Goal: Information Seeking & Learning: Find specific fact

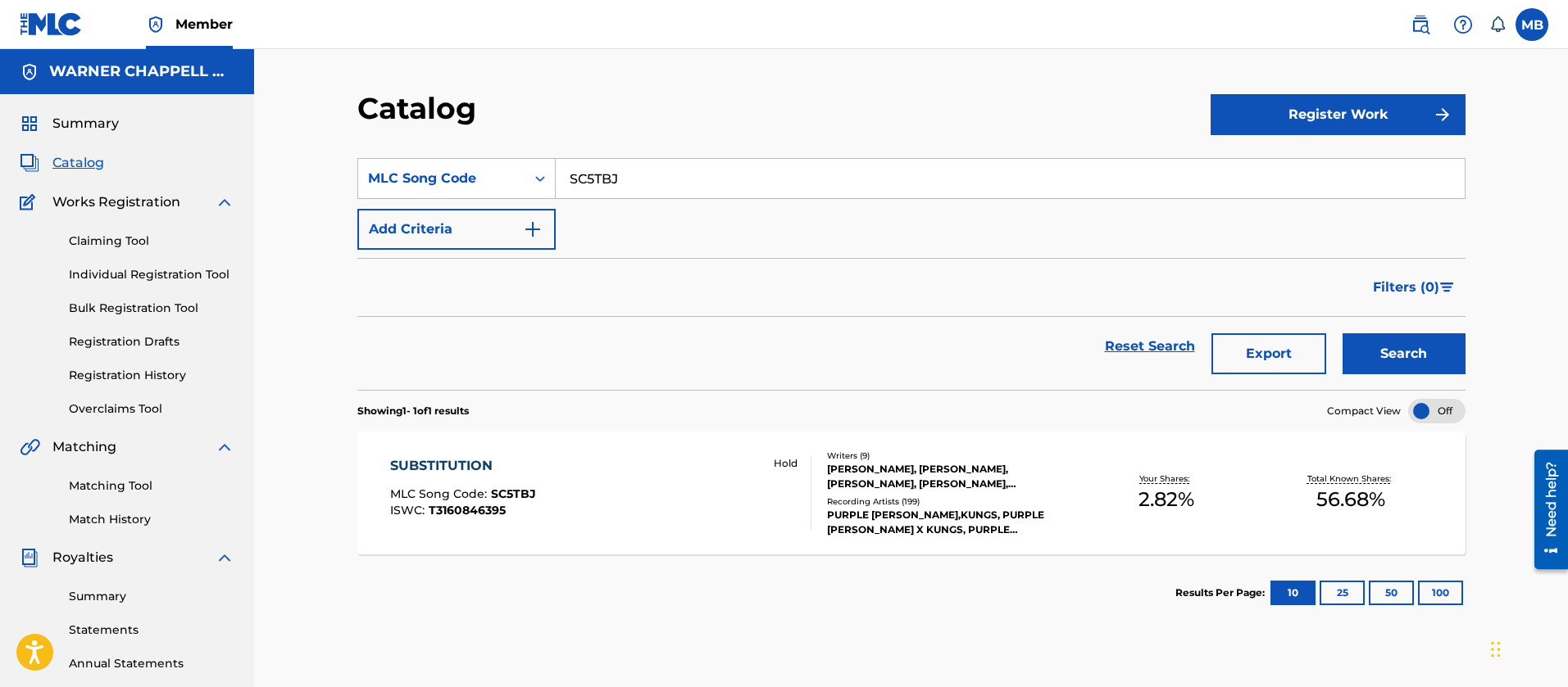
drag, startPoint x: 704, startPoint y: 175, endPoint x: 176, endPoint y: 155, distance: 528.4
click at [235, 168] on main "[PERSON_NAME] MUSIC INC Summary Catalog Works Registration Claiming Tool Indivi…" at bounding box center [784, 493] width 1568 height 888
click at [1342, 333] on button "Search" at bounding box center [1404, 354] width 123 height 41
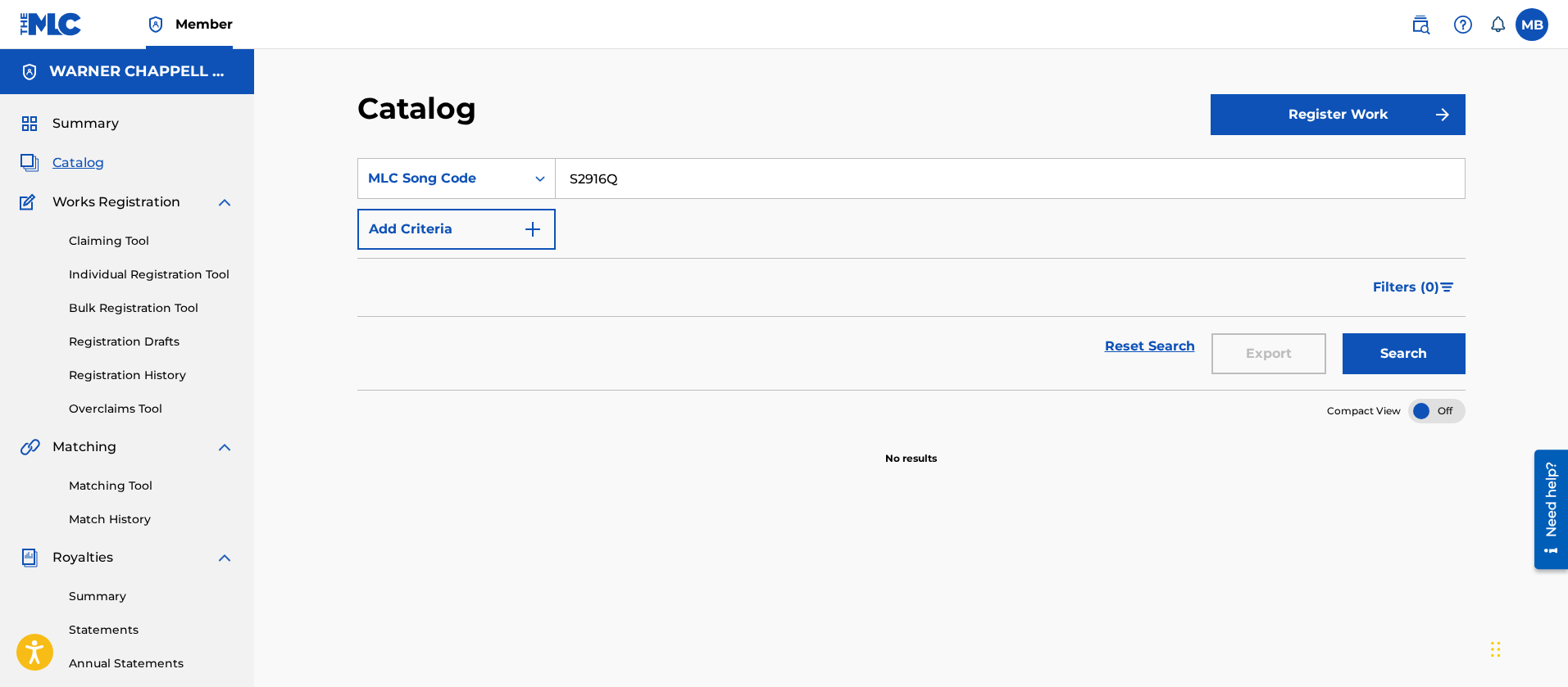
type input "S2916Q"
click at [1342, 333] on button "Search" at bounding box center [1404, 354] width 123 height 41
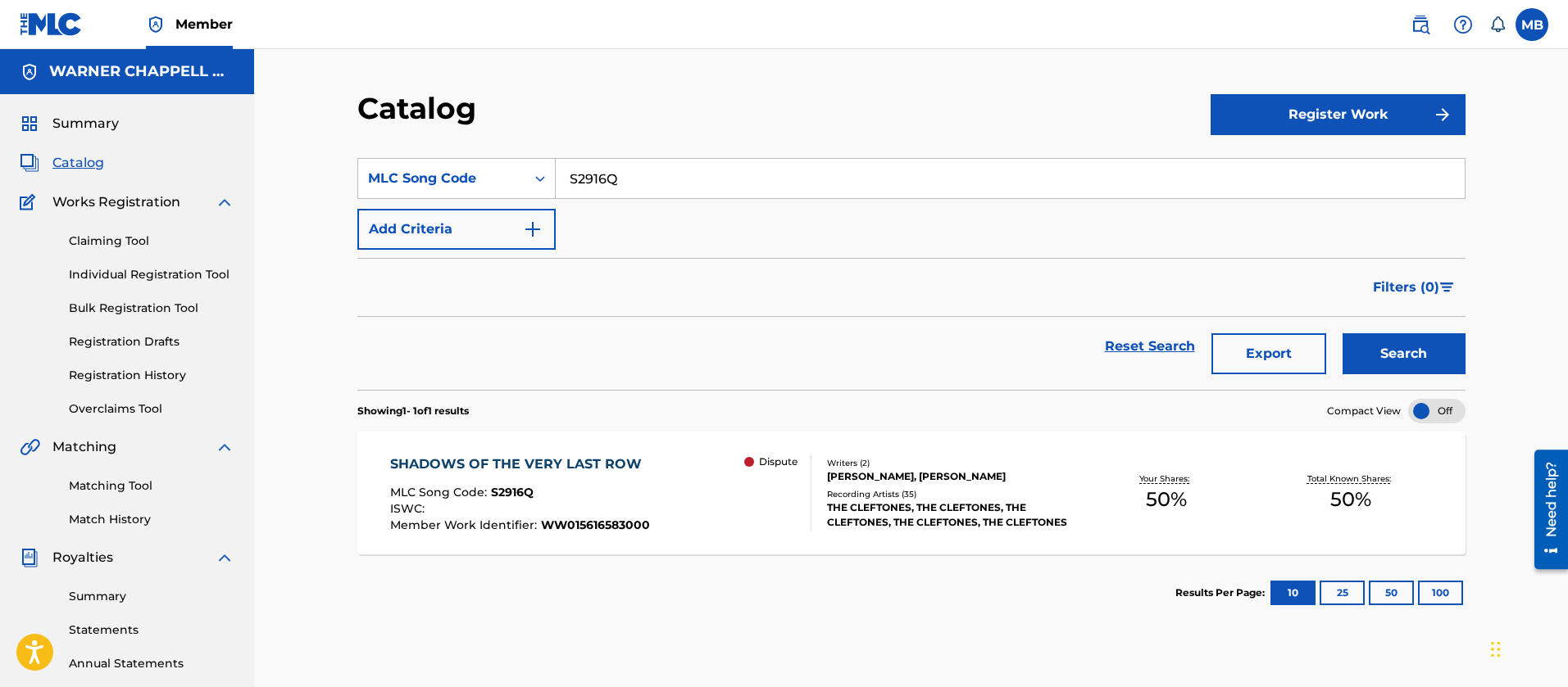
click at [627, 484] on div "SHADOWS OF THE VERY LAST ROW MLC Song Code : S2916Q ISWC : Member Work Identifi…" at bounding box center [520, 493] width 260 height 77
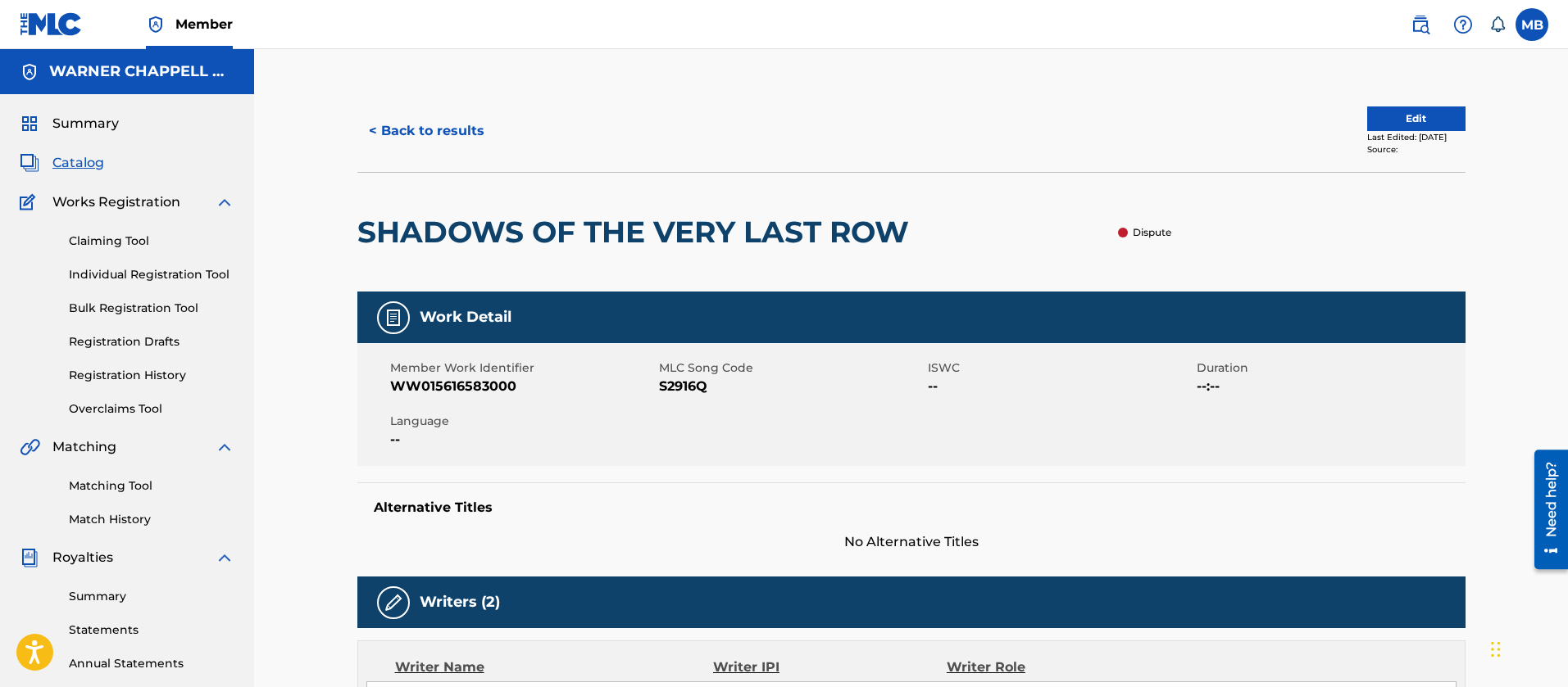
click at [462, 140] on button "< Back to results" at bounding box center [427, 131] width 139 height 41
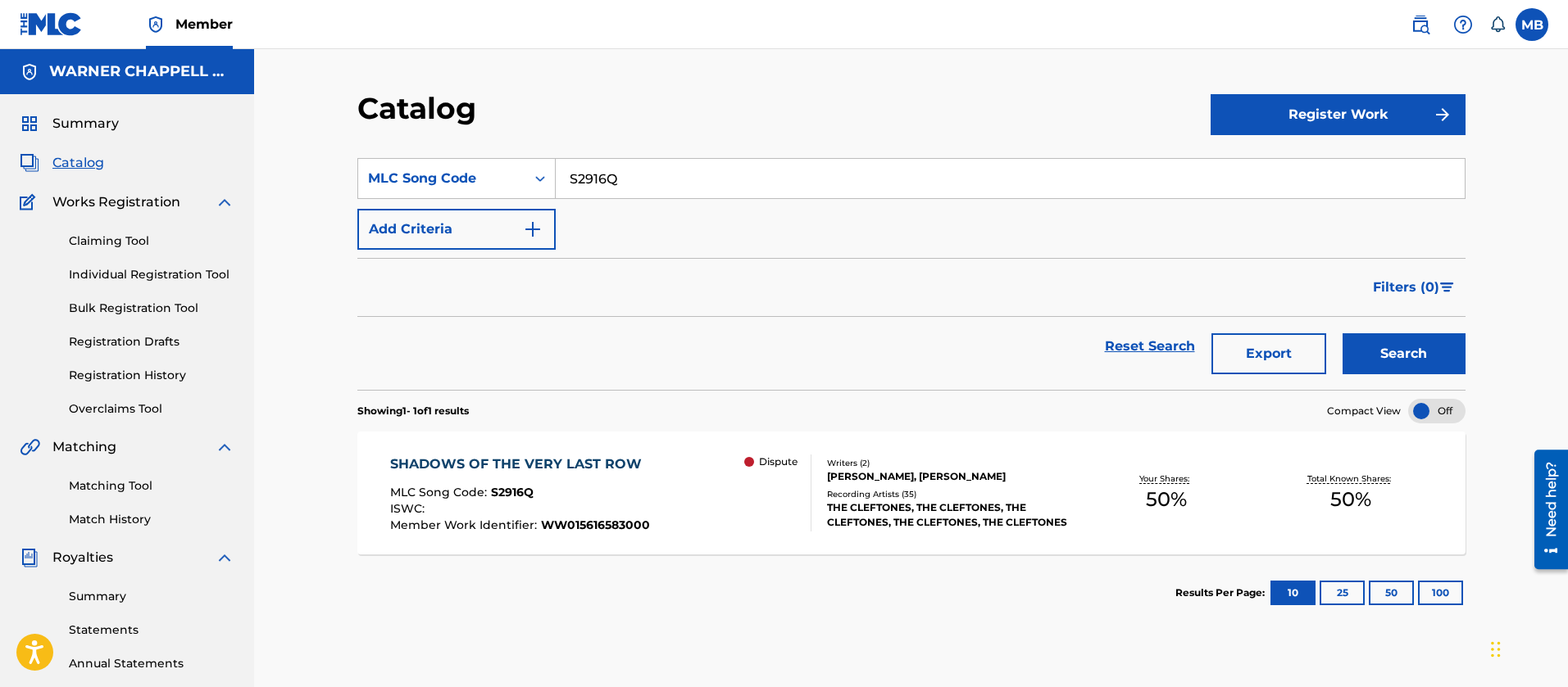
click at [1439, 20] on span at bounding box center [1454, 25] width 102 height 32
click at [1429, 21] on img at bounding box center [1419, 24] width 20 height 20
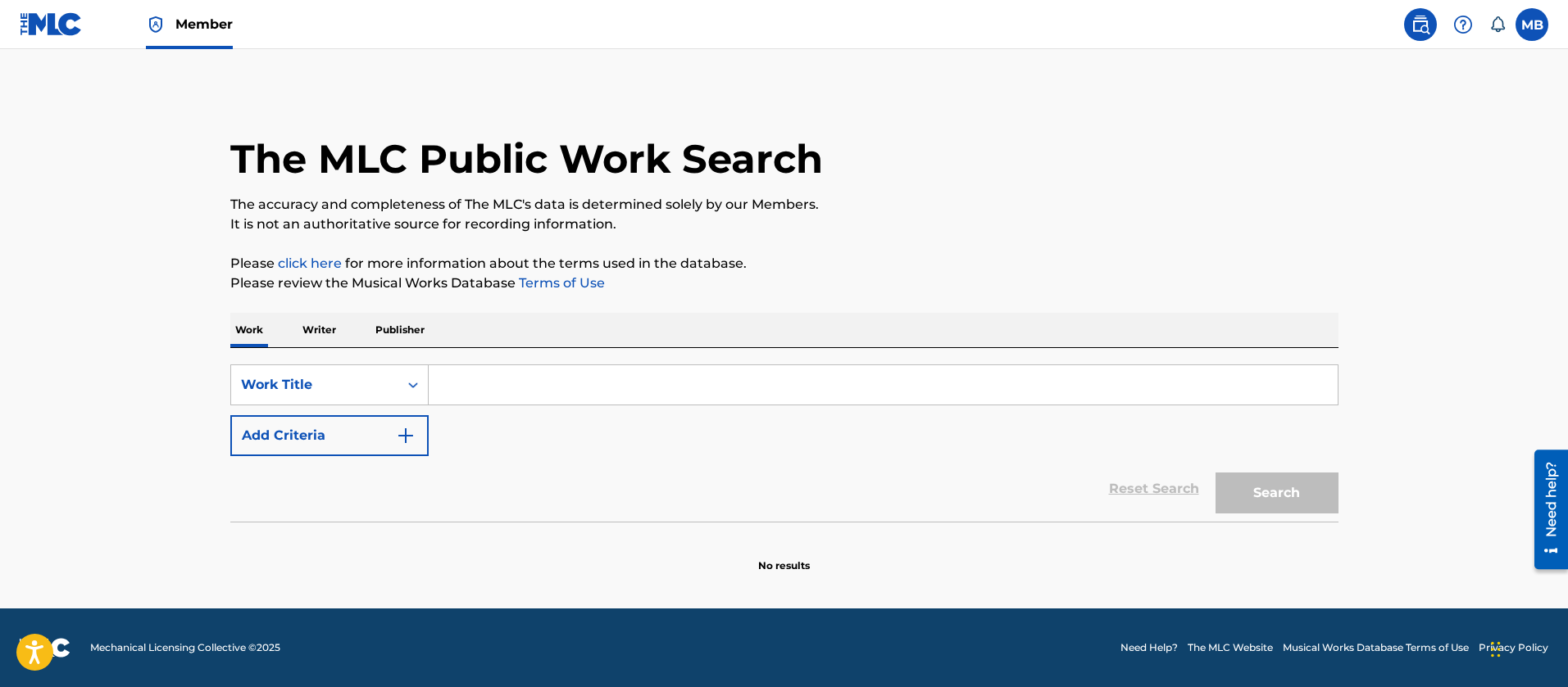
click at [503, 373] on input "Search Form" at bounding box center [882, 385] width 909 height 39
type input "shadows of the very last row"
click at [1215, 473] on button "Search" at bounding box center [1276, 493] width 123 height 41
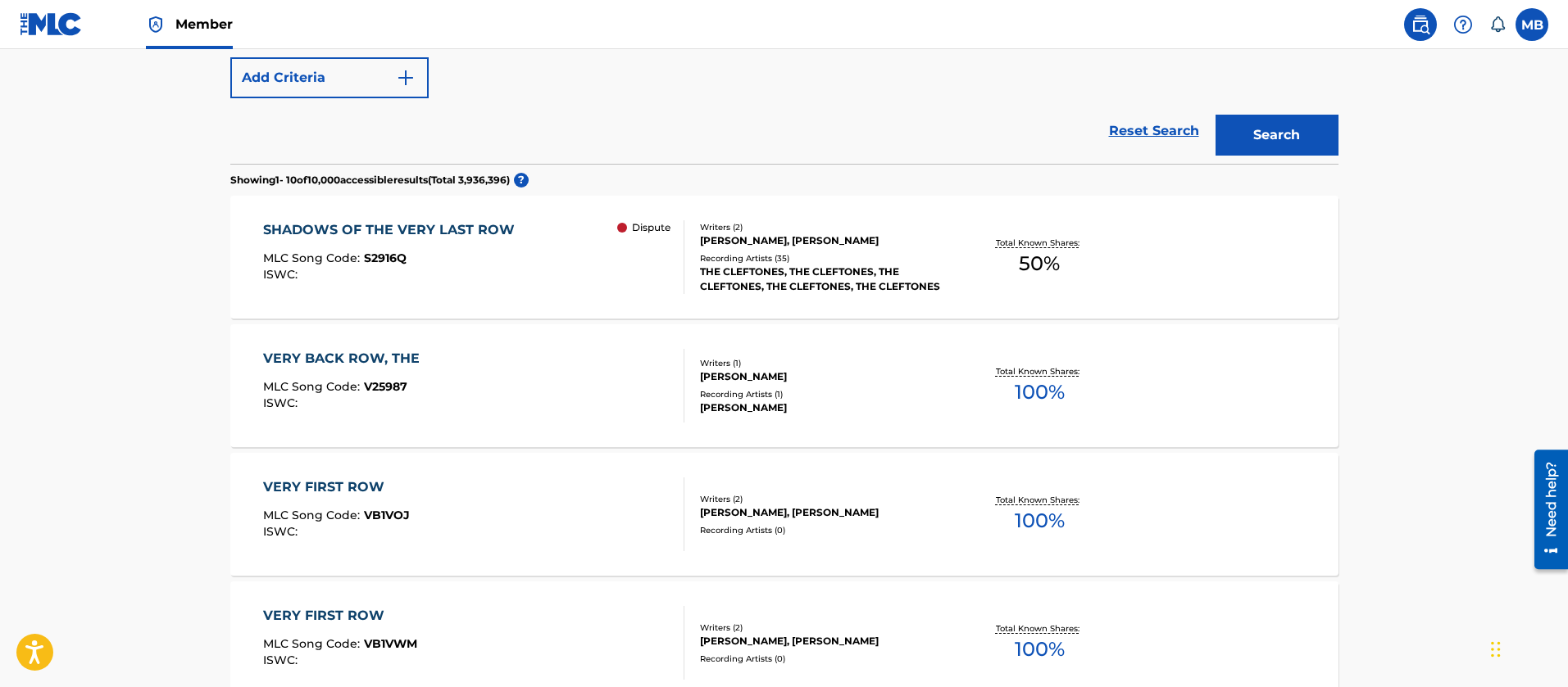
scroll to position [368, 0]
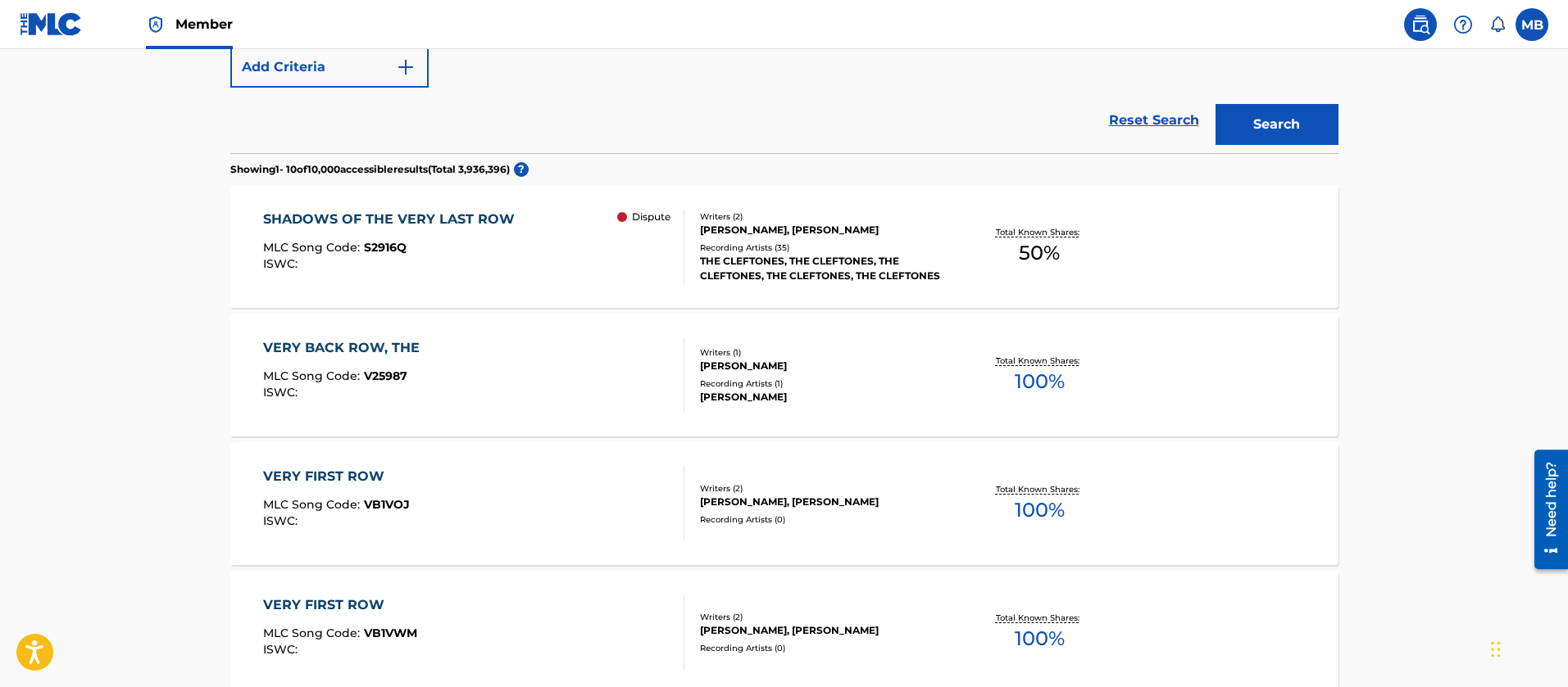
click at [518, 273] on div "SHADOWS OF THE VERY LAST ROW MLC Song Code : S2916Q ISWC : Dispute" at bounding box center [474, 246] width 421 height 73
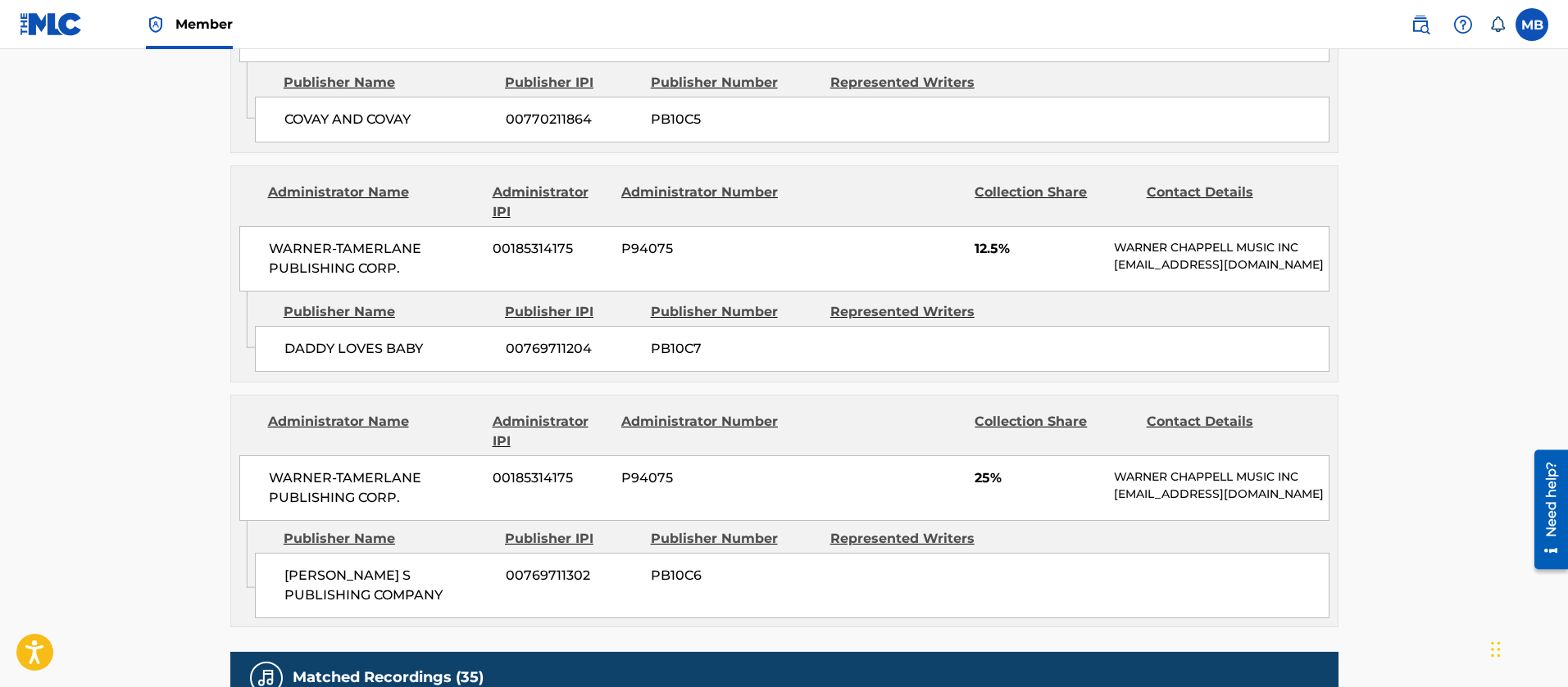
scroll to position [860, 0]
